Goal: Transaction & Acquisition: Book appointment/travel/reservation

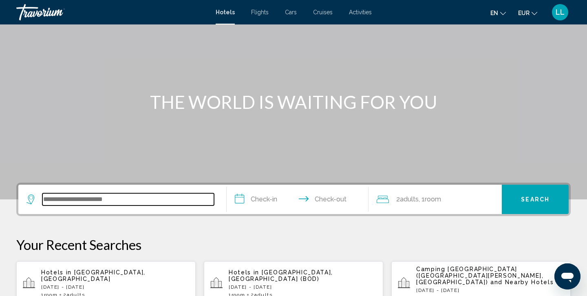
drag, startPoint x: 0, startPoint y: 0, endPoint x: 103, endPoint y: 200, distance: 225.1
click at [103, 200] on input "Search widget" at bounding box center [128, 199] width 172 height 12
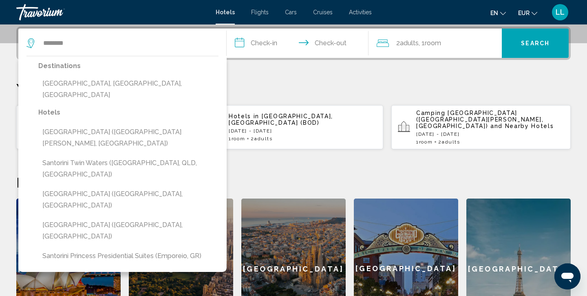
drag, startPoint x: 103, startPoint y: 200, endPoint x: 105, endPoint y: 69, distance: 130.9
click at [92, 80] on button "[GEOGRAPHIC_DATA], [GEOGRAPHIC_DATA], [GEOGRAPHIC_DATA]" at bounding box center [128, 89] width 180 height 27
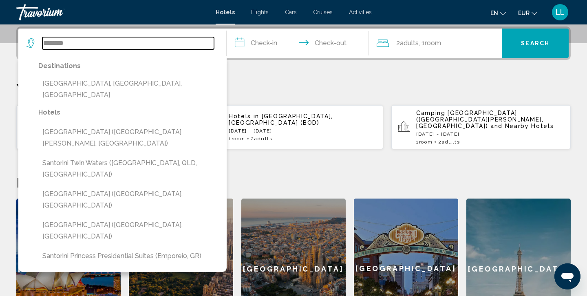
type input "**********"
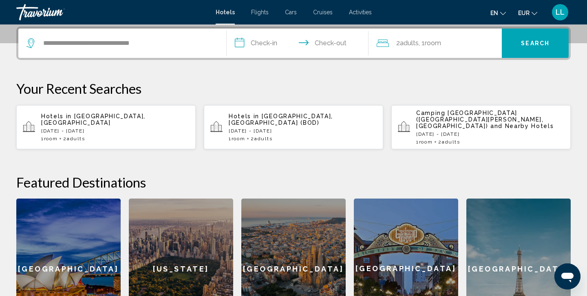
click at [262, 35] on input "**********" at bounding box center [299, 45] width 145 height 32
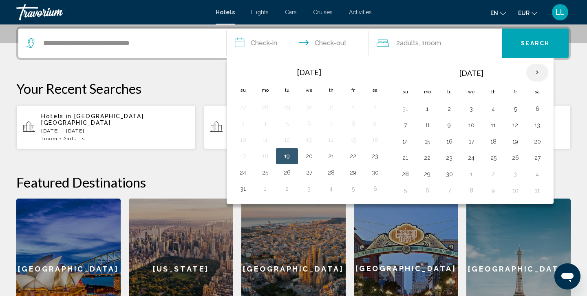
click at [536, 71] on th "Next month" at bounding box center [537, 73] width 22 height 18
click at [267, 144] on button "15" at bounding box center [265, 141] width 13 height 11
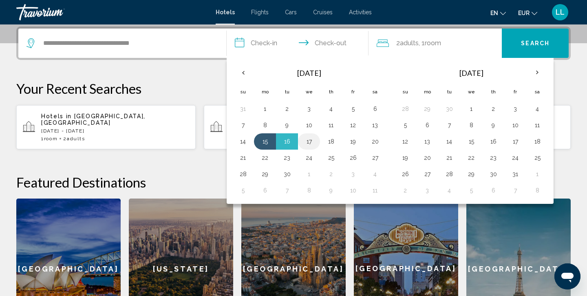
click at [307, 144] on button "17" at bounding box center [309, 141] width 13 height 11
type input "**********"
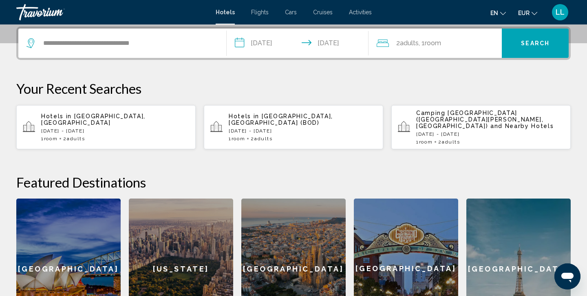
click at [528, 43] on span "Search" at bounding box center [535, 43] width 29 height 7
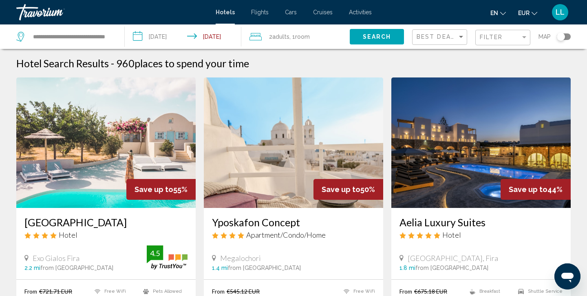
click at [443, 45] on div "Best Deals" at bounding box center [439, 36] width 55 height 24
click at [439, 43] on div "Best Deals" at bounding box center [441, 37] width 48 height 15
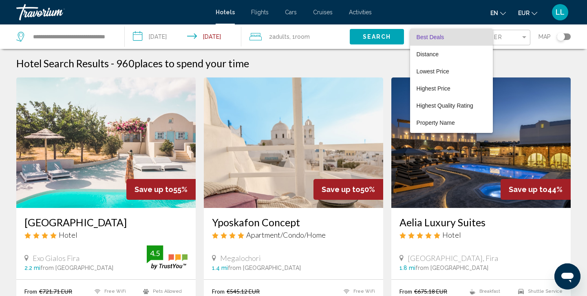
click at [501, 39] on div at bounding box center [293, 148] width 587 height 296
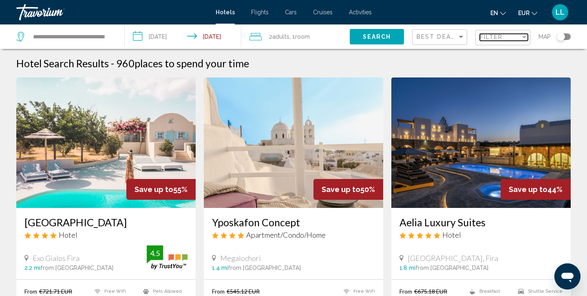
click at [501, 39] on span "Filter" at bounding box center [491, 37] width 23 height 7
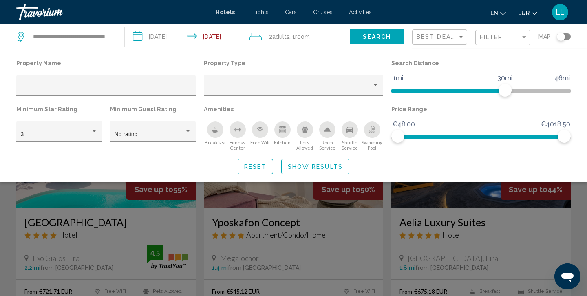
click at [218, 134] on div "Breakfast" at bounding box center [215, 130] width 16 height 16
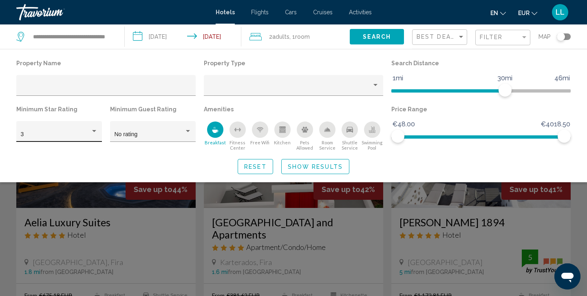
click at [80, 139] on div "3" at bounding box center [59, 134] width 77 height 17
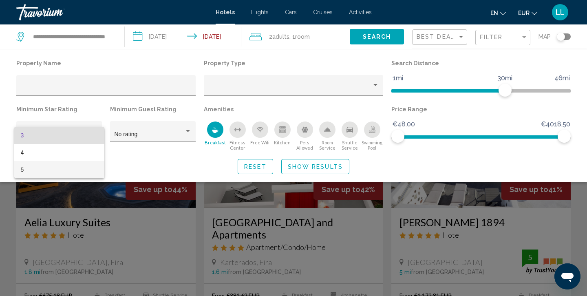
click at [82, 162] on span "5" at bounding box center [59, 169] width 77 height 17
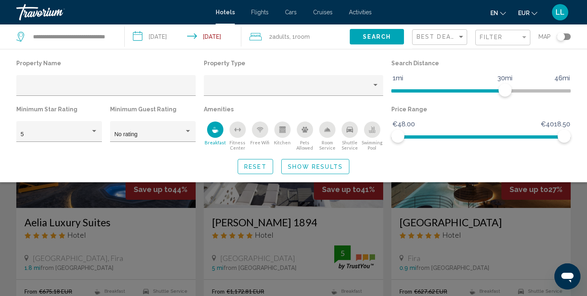
click at [394, 220] on div "Search widget" at bounding box center [293, 209] width 587 height 174
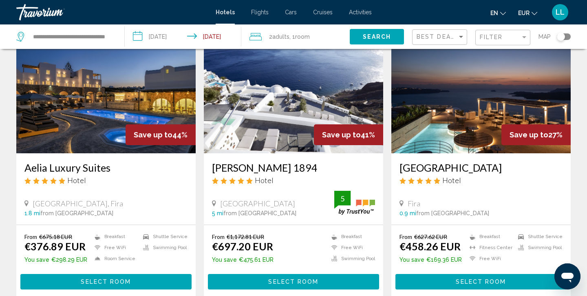
scroll to position [73, 0]
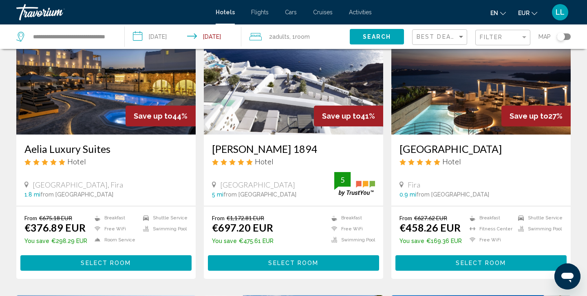
click at [115, 90] on img "Main content" at bounding box center [105, 69] width 179 height 130
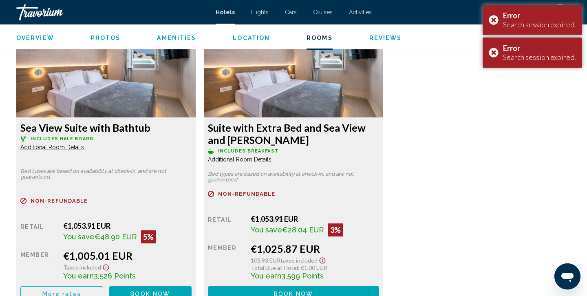
scroll to position [2546, 0]
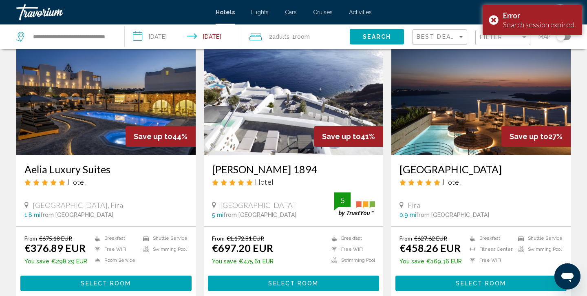
scroll to position [70, 0]
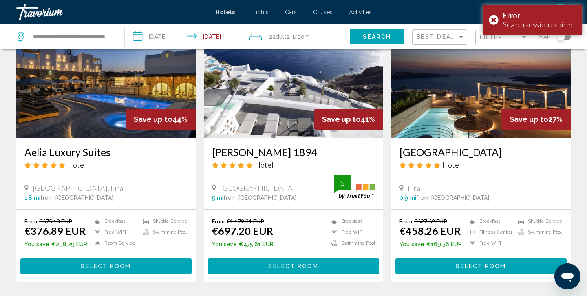
click at [286, 117] on img "Main content" at bounding box center [293, 72] width 179 height 130
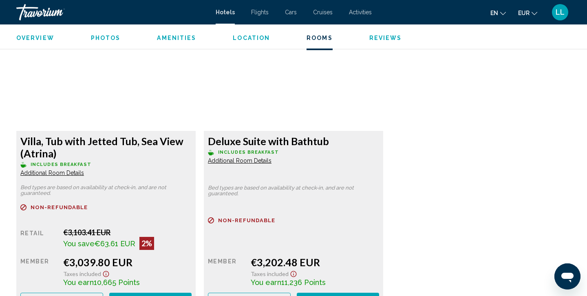
scroll to position [2851, 0]
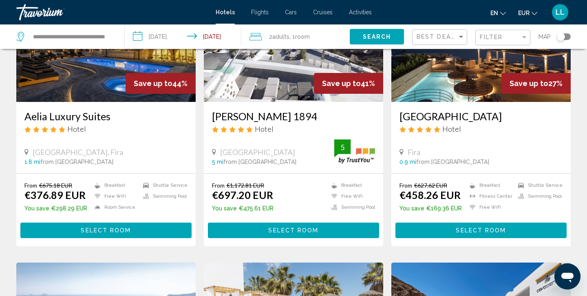
scroll to position [88, 0]
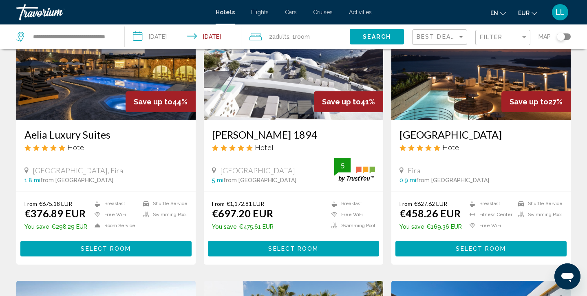
click at [429, 111] on img "Main content" at bounding box center [480, 55] width 179 height 130
